Goal: Transaction & Acquisition: Obtain resource

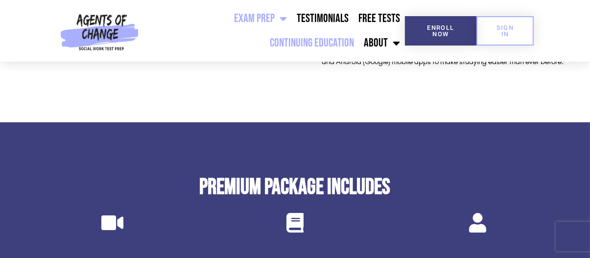
scroll to position [1859, 0]
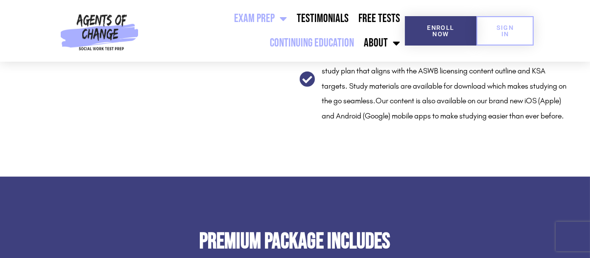
click at [301, 40] on link "Continuing Education" at bounding box center [312, 43] width 94 height 24
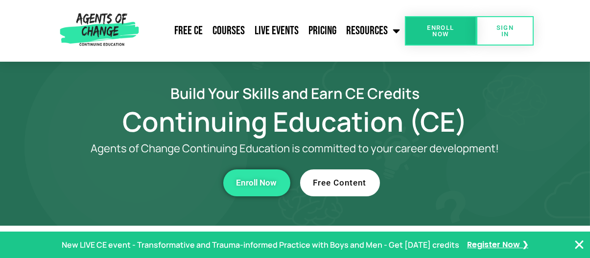
click at [344, 181] on span "Free Content" at bounding box center [339, 183] width 53 height 8
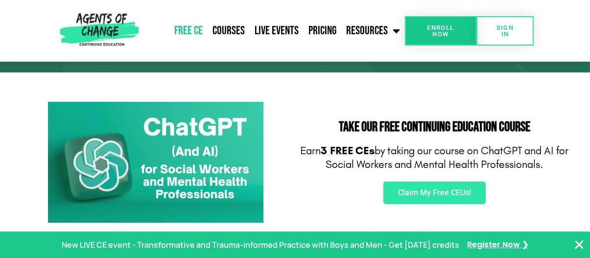
scroll to position [196, 0]
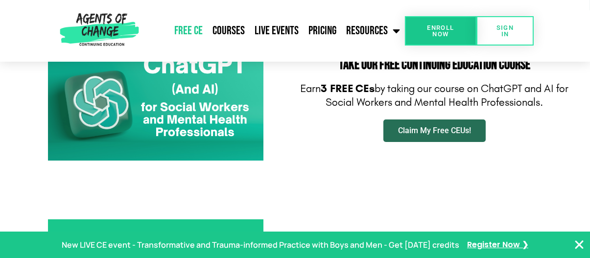
click at [408, 136] on link "Claim My Free CEUs!" at bounding box center [434, 130] width 102 height 23
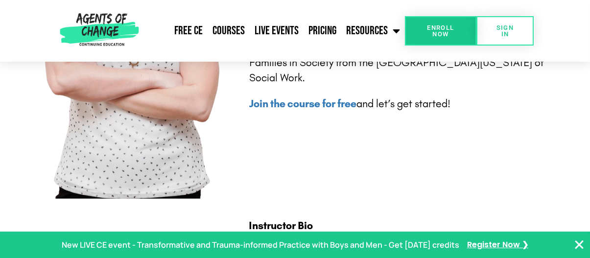
scroll to position [2250, 0]
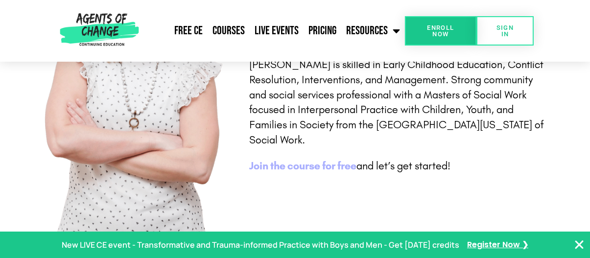
click at [292, 169] on b "Join the course for free" at bounding box center [303, 165] width 107 height 13
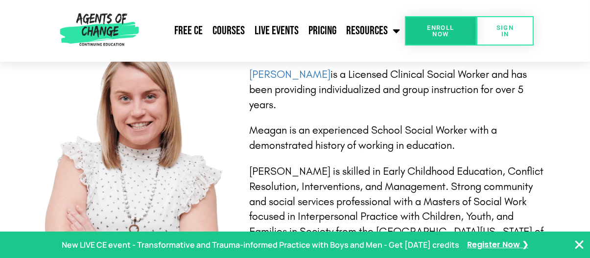
scroll to position [2104, 0]
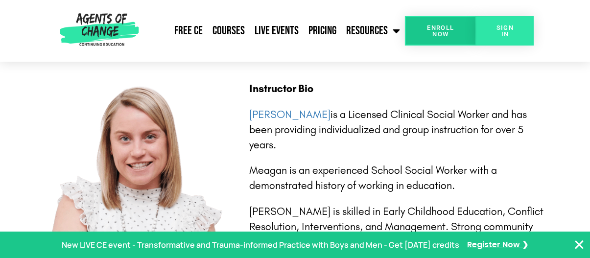
click at [515, 27] on span "SIGN IN" at bounding box center [505, 30] width 26 height 13
